Goal: Information Seeking & Learning: Learn about a topic

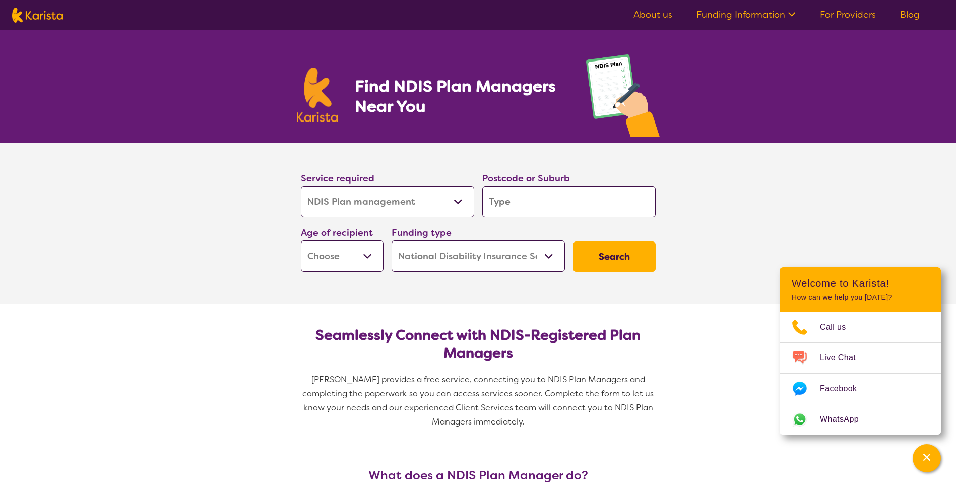
select select "NDIS Plan management"
select select "NDIS"
select select "NDIS Plan management"
select select "NDIS"
click at [528, 193] on input "search" at bounding box center [568, 201] width 173 height 31
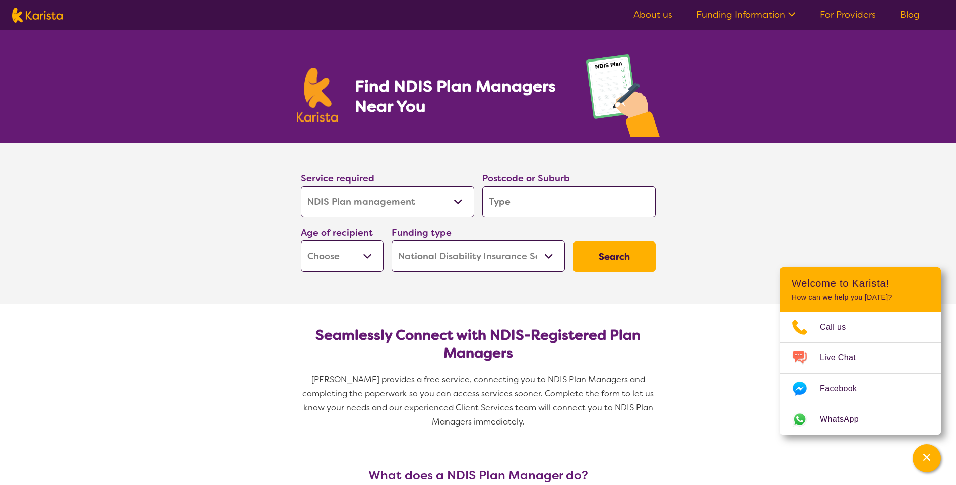
type input "3"
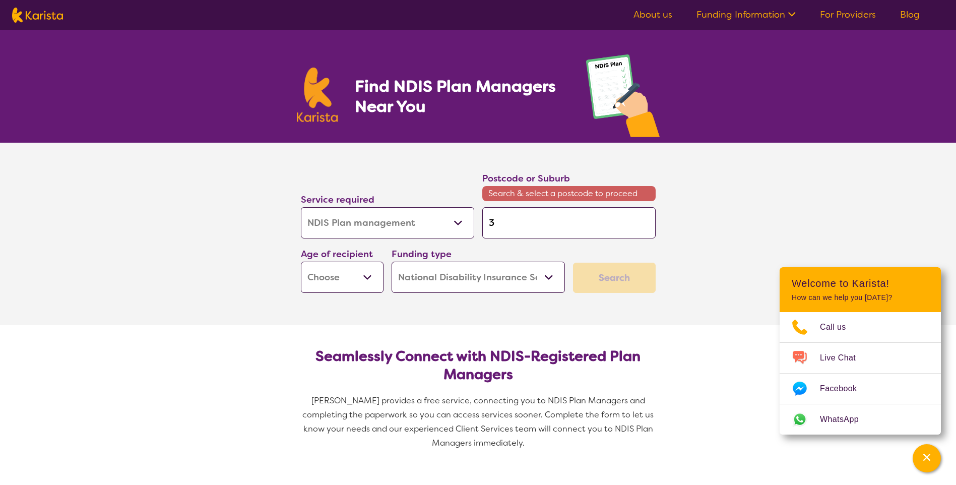
type input "36"
type input "368"
type input "3685"
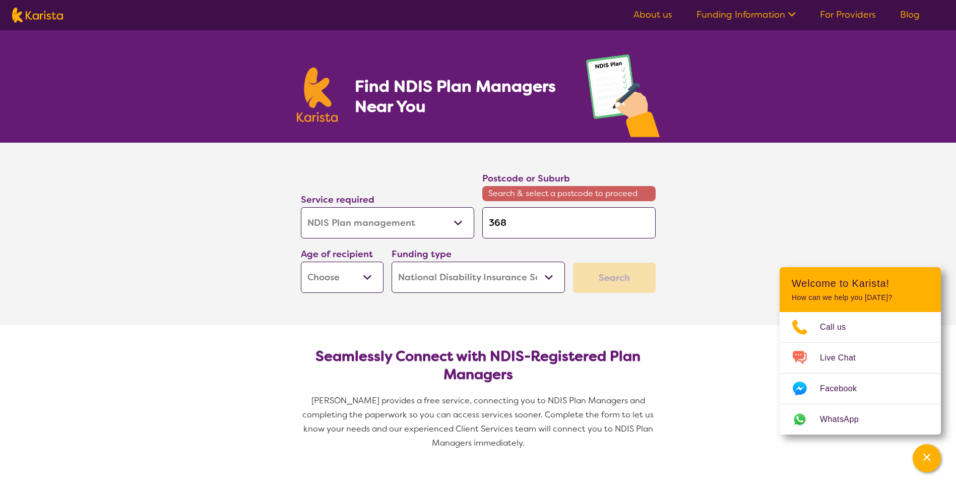
type input "3685"
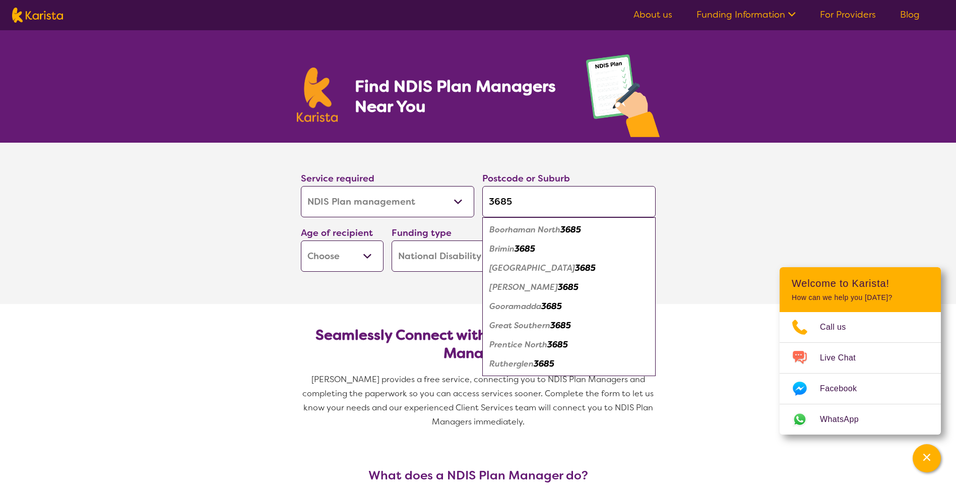
type input "3685"
click at [526, 366] on em "Rutherglen" at bounding box center [511, 363] width 44 height 11
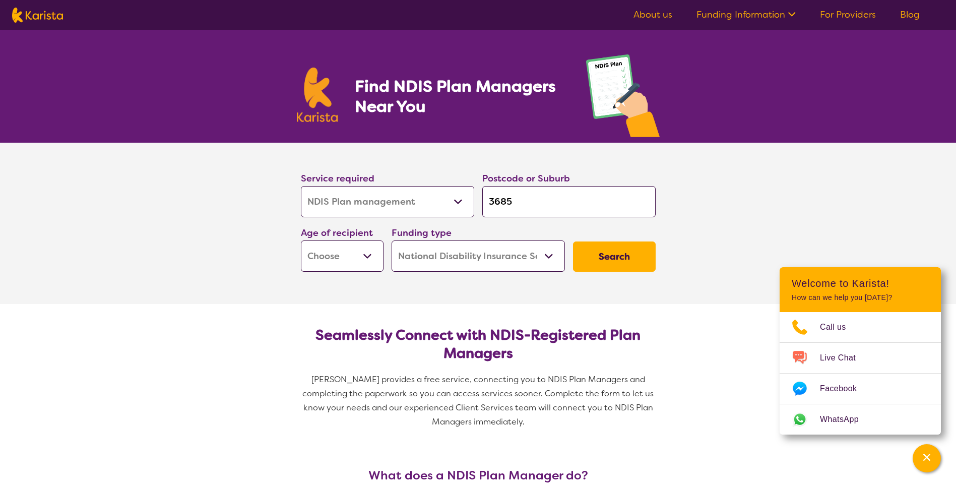
click at [362, 254] on select "Early Childhood - 0 to 9 Child - 10 to 11 Adolescent - 12 to 17 Adult - 18 to 6…" at bounding box center [342, 255] width 83 height 31
select select "AS"
click at [301, 240] on select "Early Childhood - 0 to 9 Child - 10 to 11 Adolescent - 12 to 17 Adult - 18 to 6…" at bounding box center [342, 255] width 83 height 31
select select "AS"
click at [605, 254] on button "Search" at bounding box center [614, 256] width 83 height 30
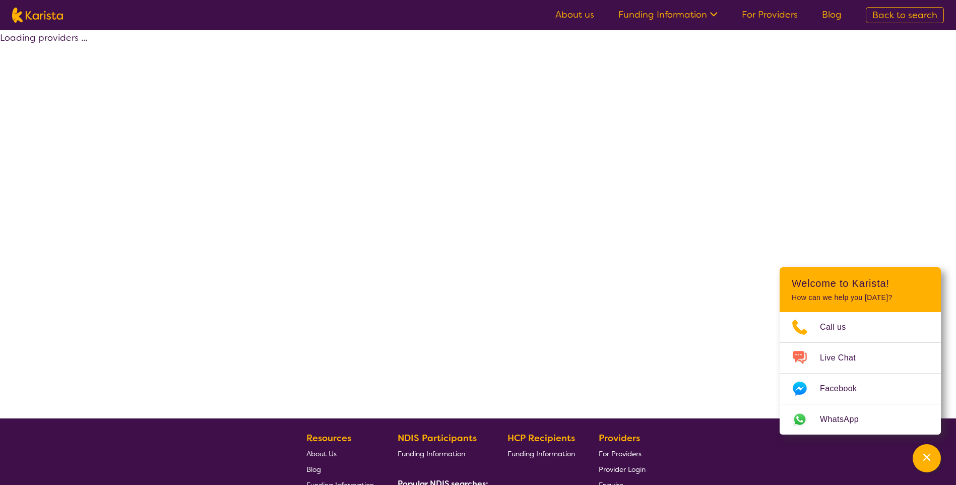
select select "by_score"
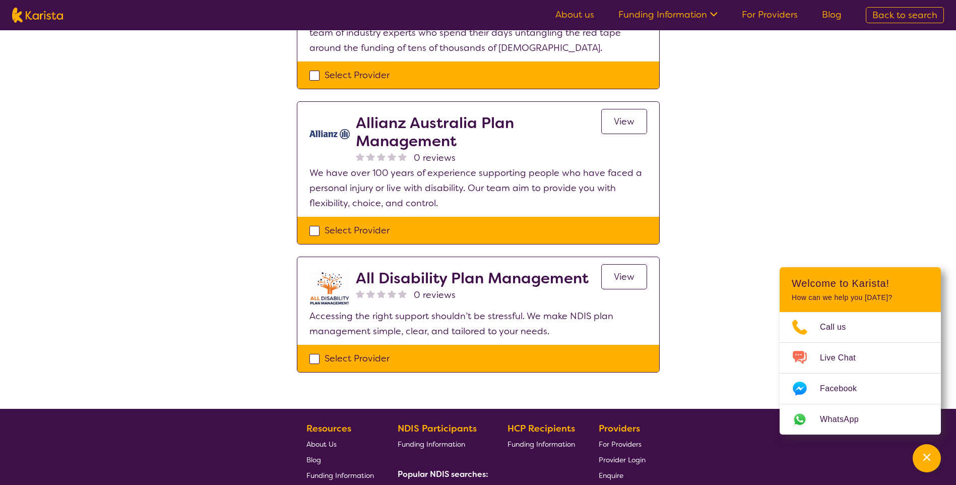
scroll to position [756, 0]
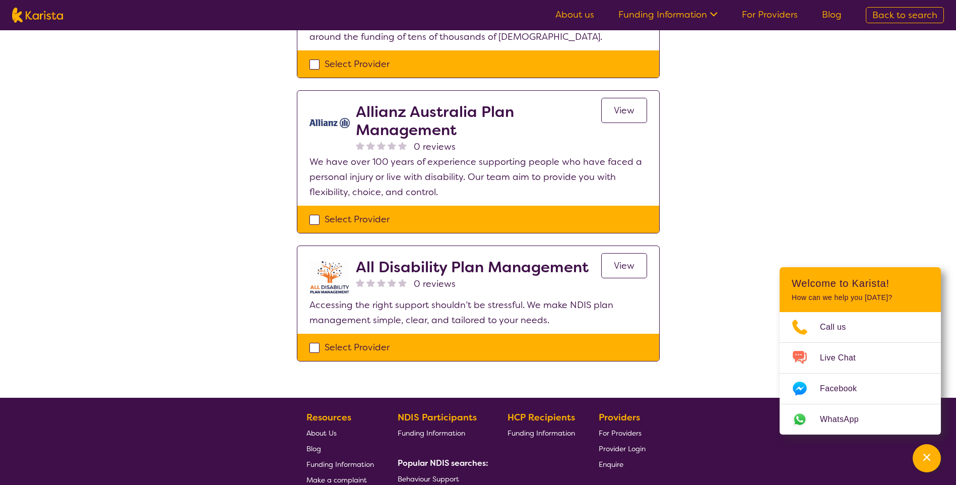
click at [624, 267] on span "View" at bounding box center [624, 265] width 21 height 12
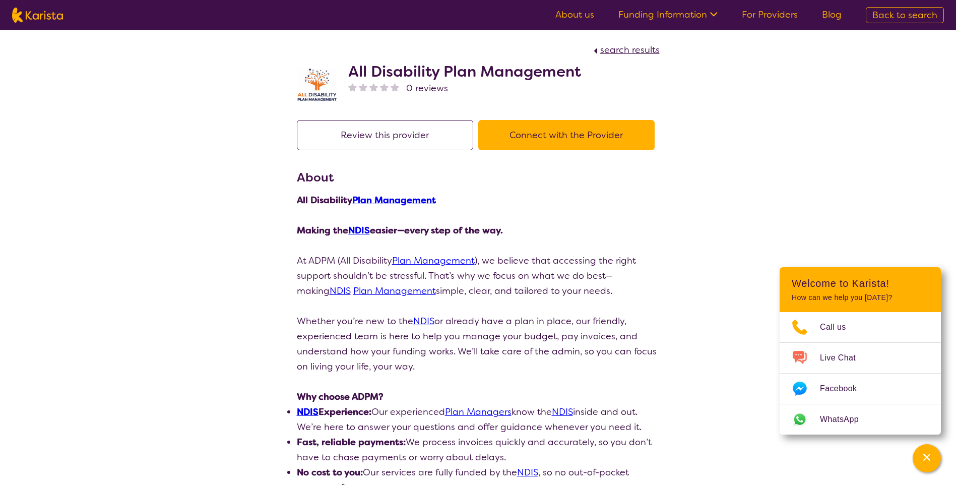
click at [620, 51] on span "search results" at bounding box center [629, 50] width 59 height 12
select select "by_score"
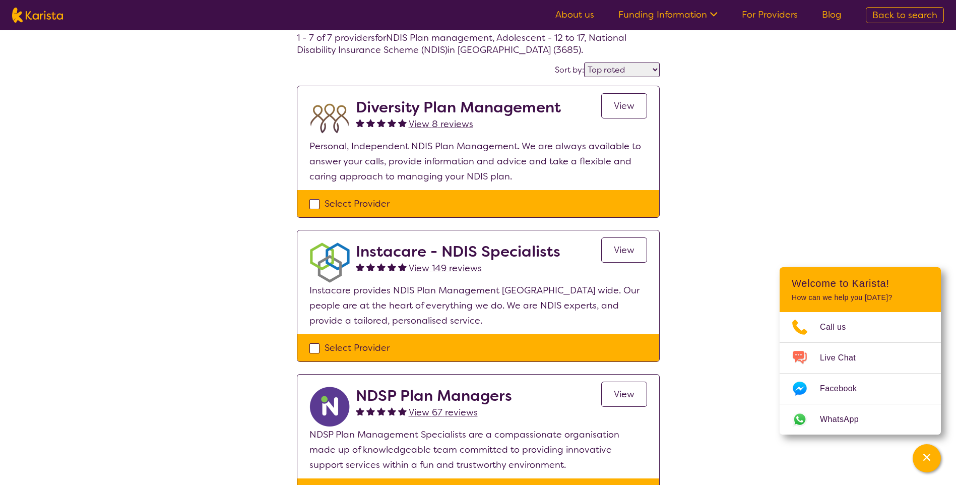
scroll to position [50, 0]
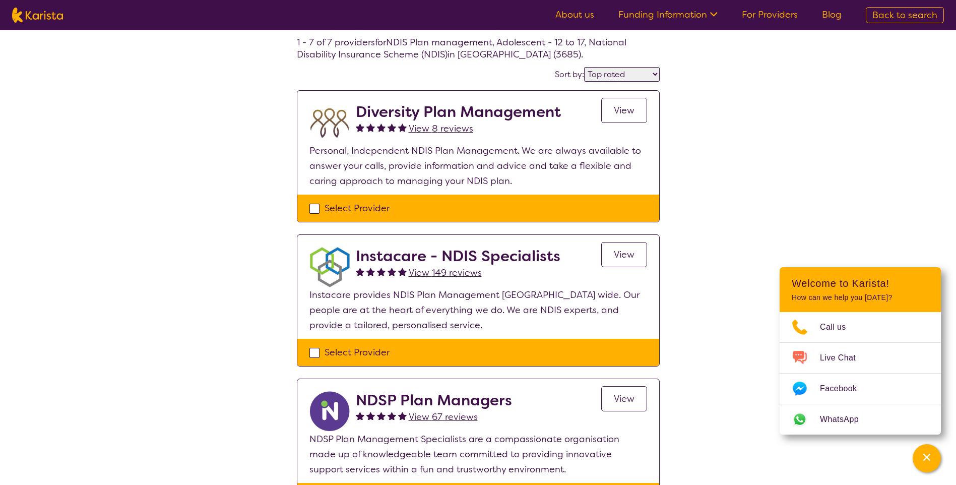
click at [620, 252] on span "View" at bounding box center [624, 254] width 21 height 12
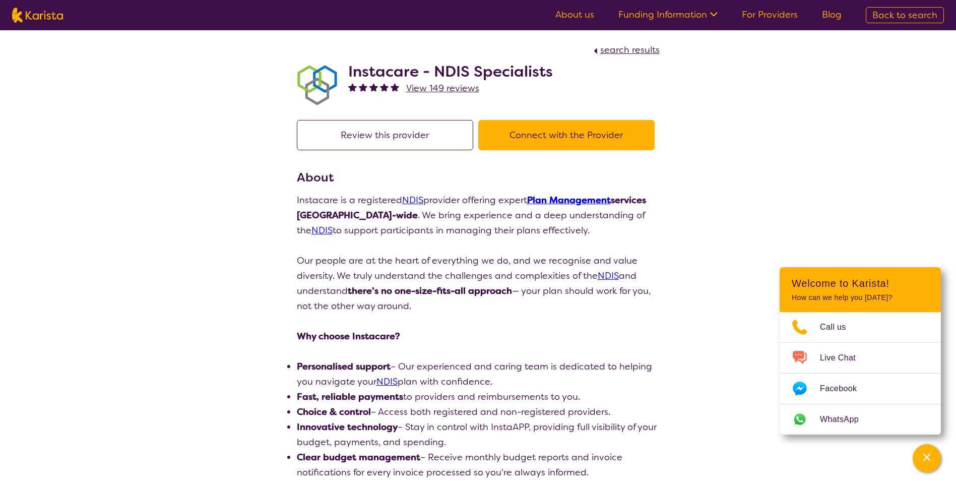
click at [636, 52] on span "search results" at bounding box center [629, 50] width 59 height 12
select select "by_score"
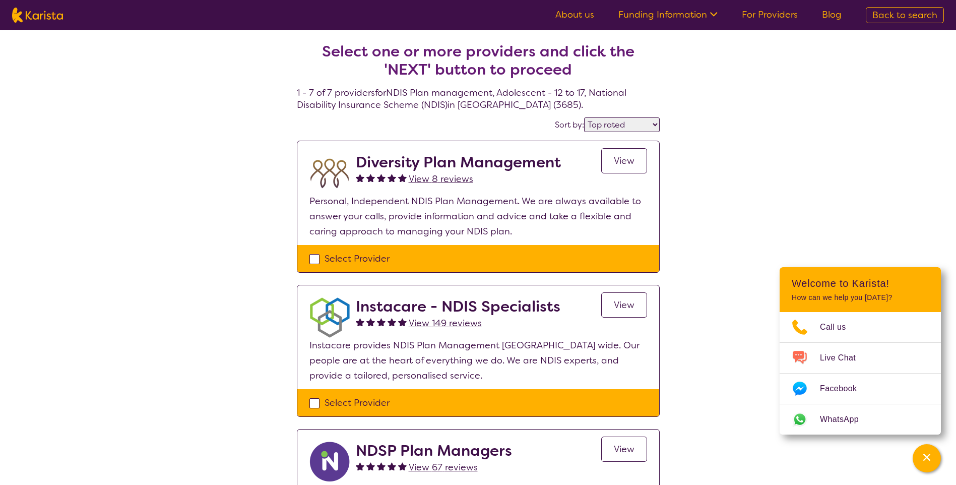
click at [628, 157] on span "View" at bounding box center [624, 161] width 21 height 12
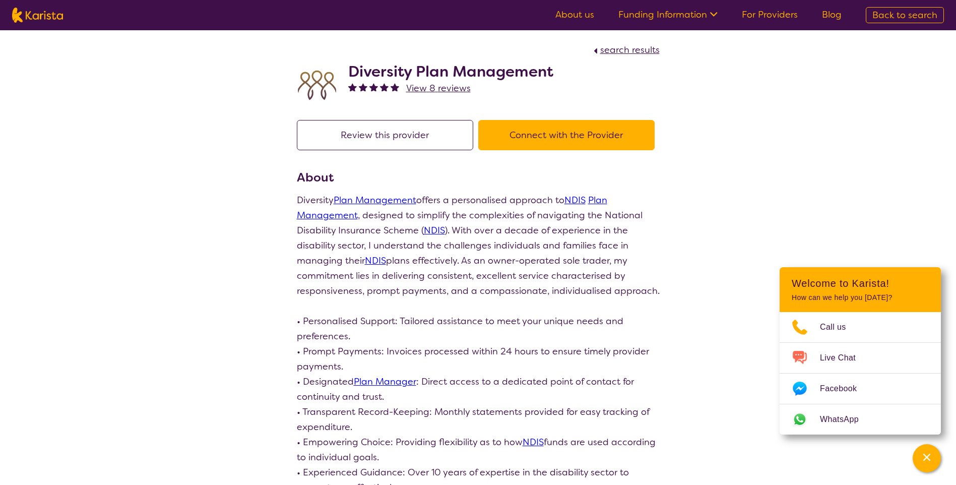
click at [613, 52] on span "search results" at bounding box center [629, 50] width 59 height 12
select select "by_score"
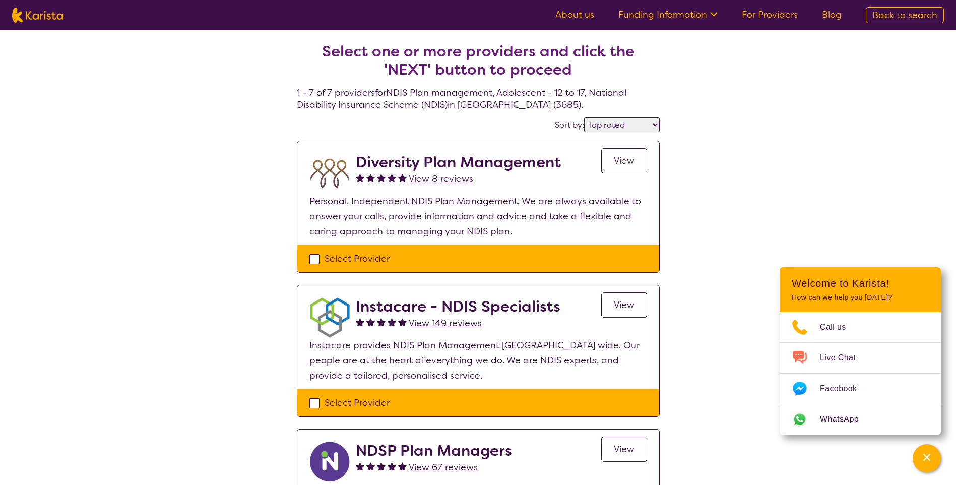
click at [611, 447] on link "View" at bounding box center [624, 448] width 46 height 25
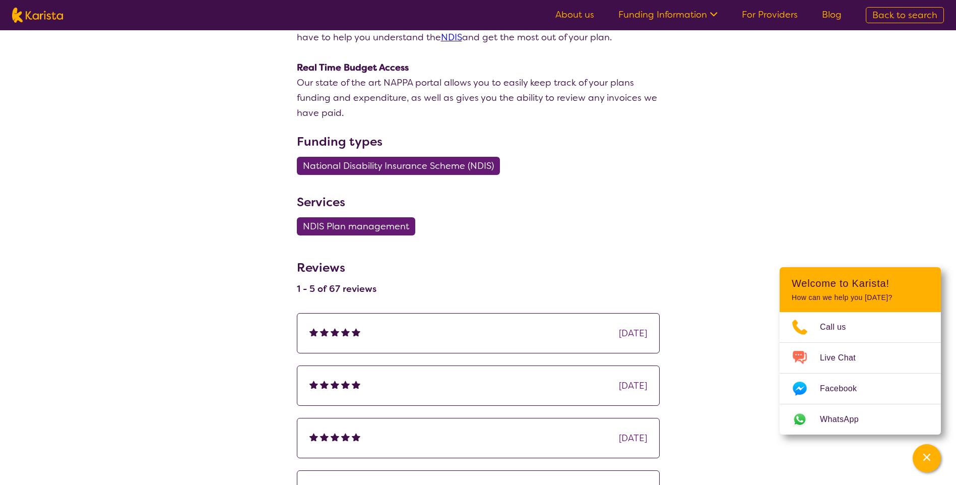
scroll to position [453, 0]
